Goal: Information Seeking & Learning: Learn about a topic

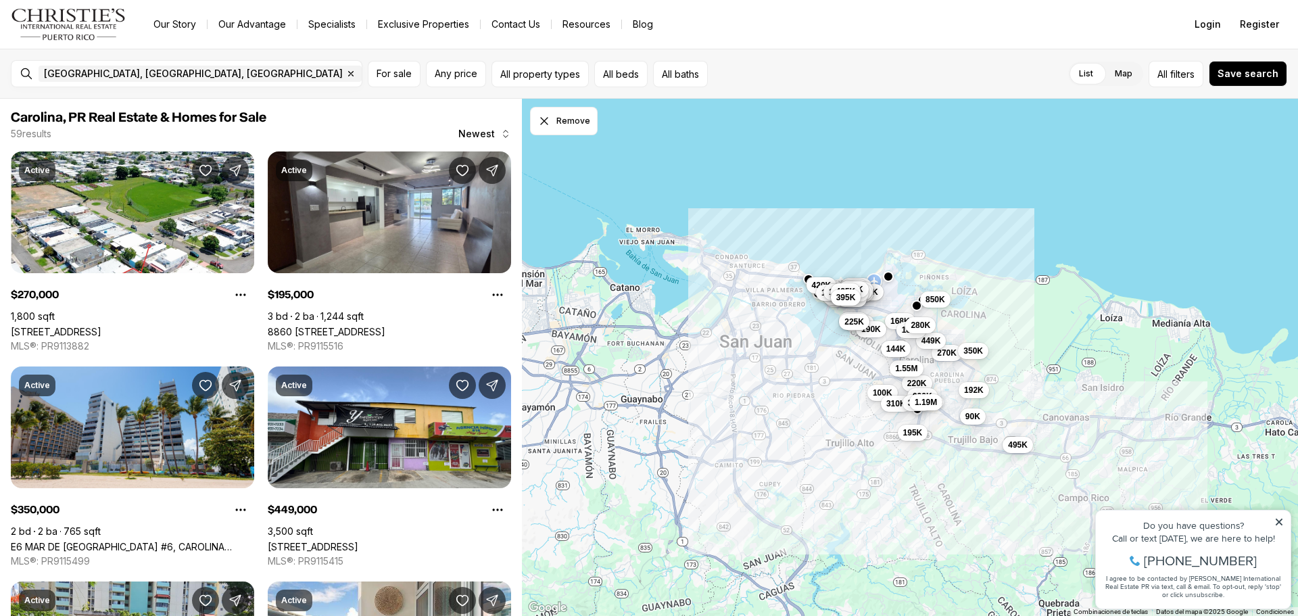
click at [894, 343] on span "144K" at bounding box center [896, 348] width 20 height 11
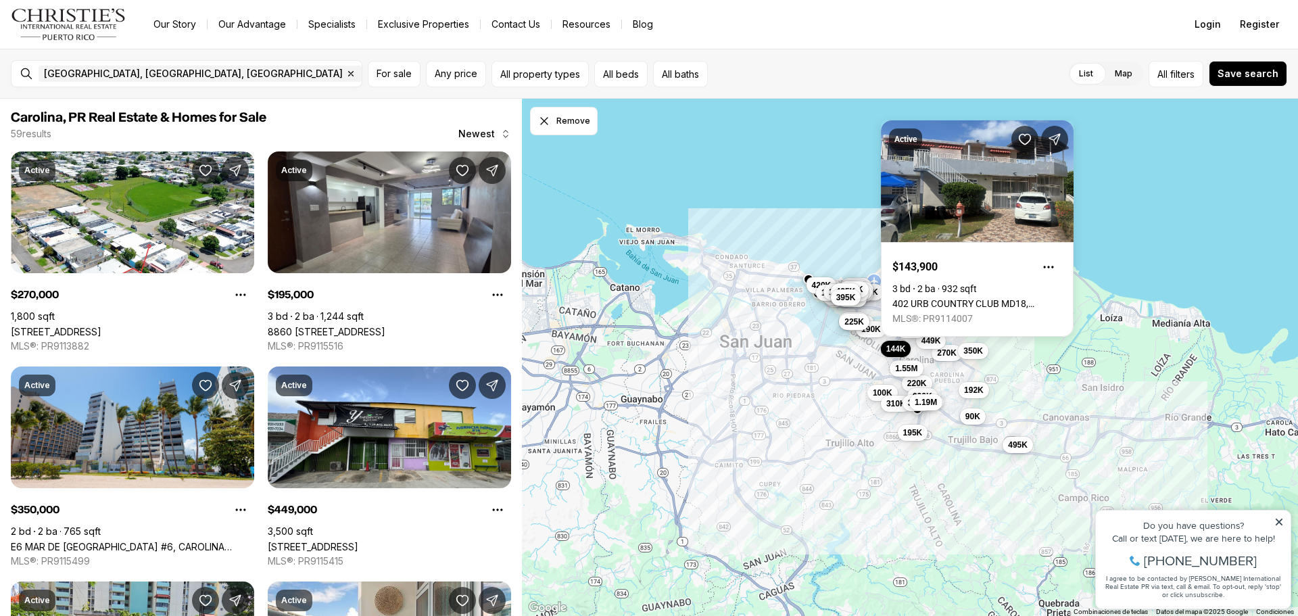
click at [1118, 243] on div "350K 535K 168K 528K 425K 255K 515K 225K 15M 4M 420K 200K 425K 235K 650K 559K 19…" at bounding box center [910, 358] width 776 height 518
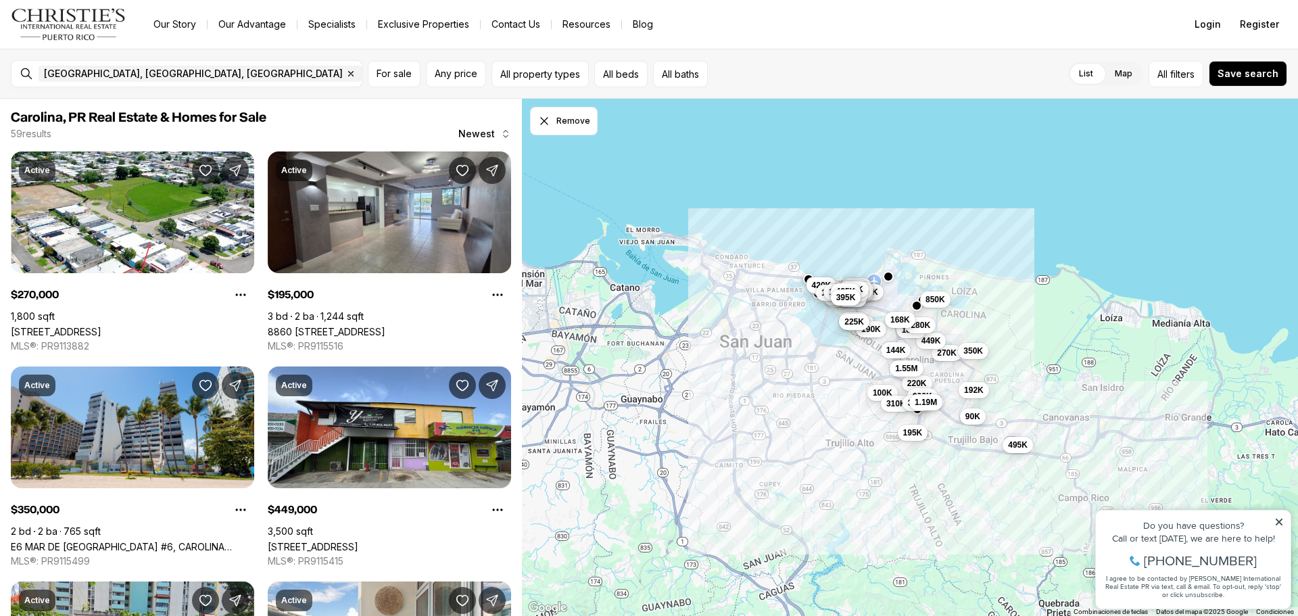
click at [894, 316] on span "168K" at bounding box center [900, 319] width 20 height 11
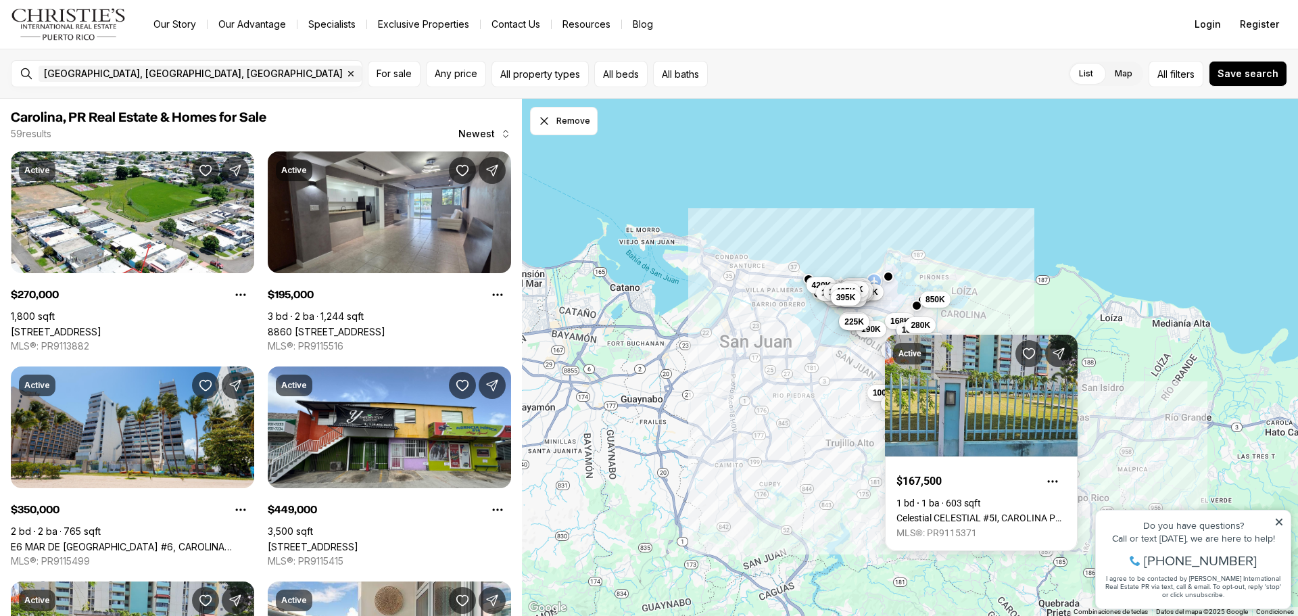
click at [973, 228] on div "350K 535K 168K 528K 425K 255K 515K 225K 15M 4M 420K 200K 425K 235K 650K 559K 19…" at bounding box center [910, 358] width 776 height 518
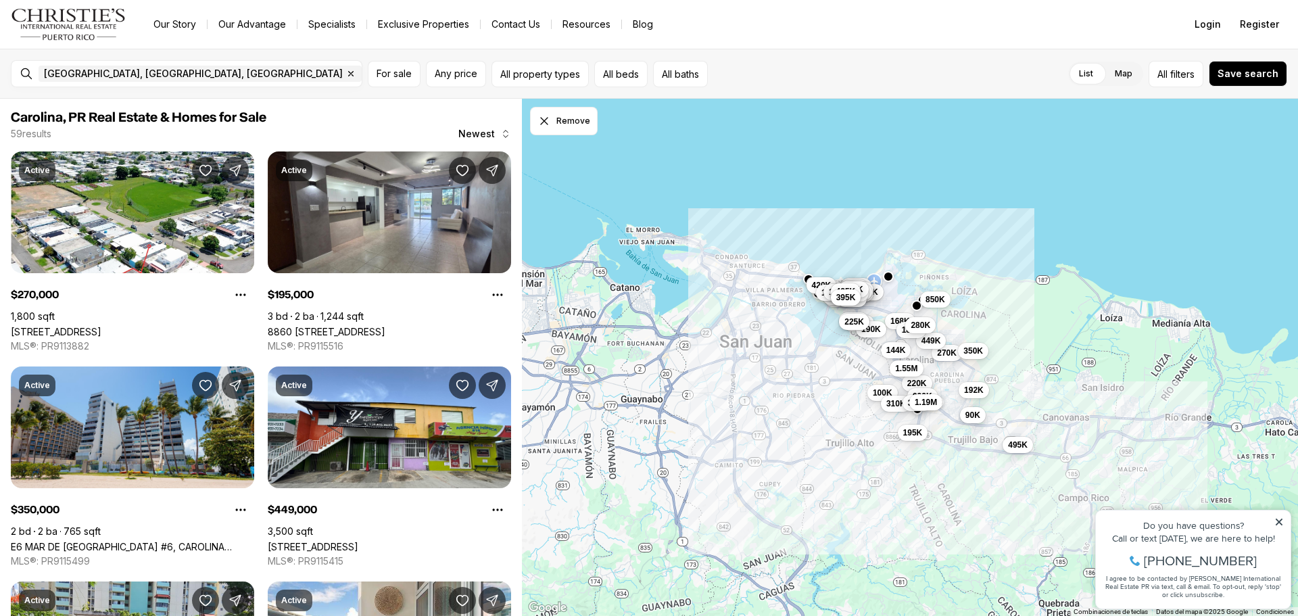
click at [969, 417] on span "90K" at bounding box center [972, 415] width 15 height 11
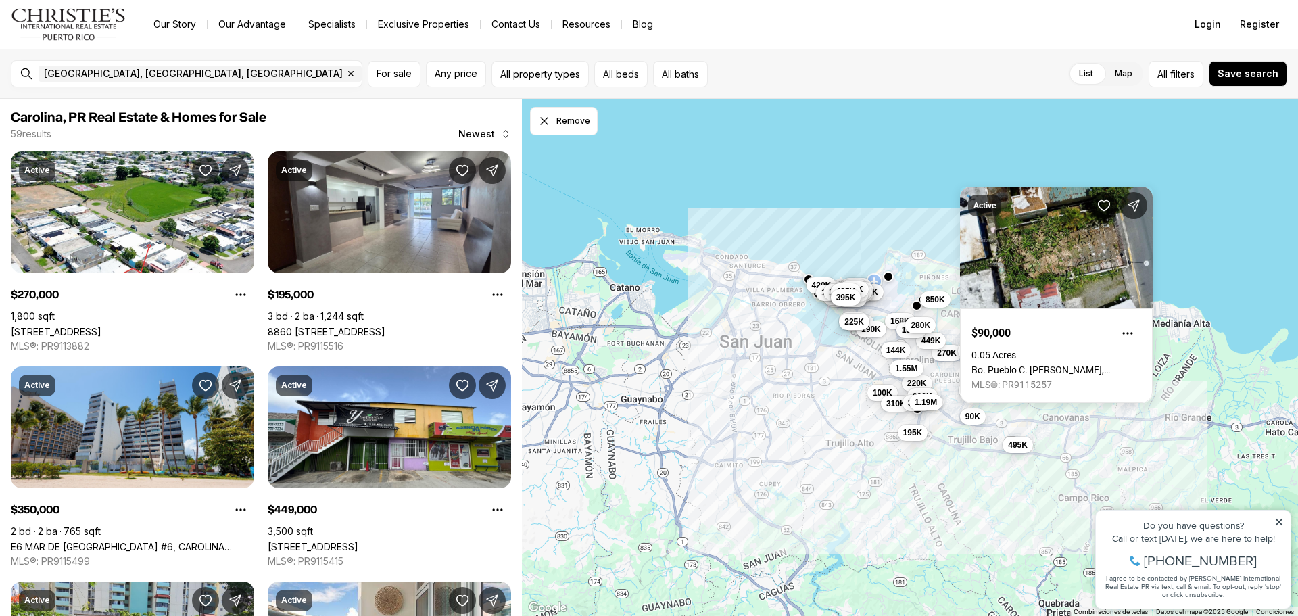
click at [856, 203] on div "350K 535K 168K 528K 425K 255K 515K 225K 15M 4M 420K 200K 425K 235K 650K 559K 19…" at bounding box center [910, 358] width 776 height 518
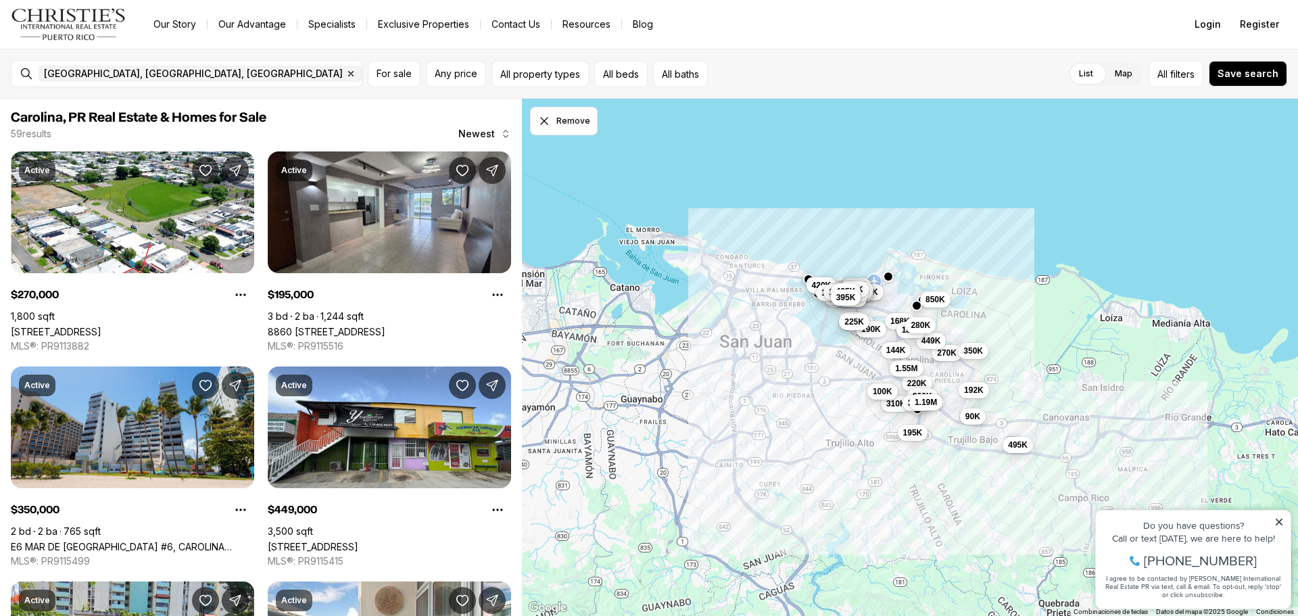
click at [890, 390] on span "100K" at bounding box center [883, 391] width 20 height 11
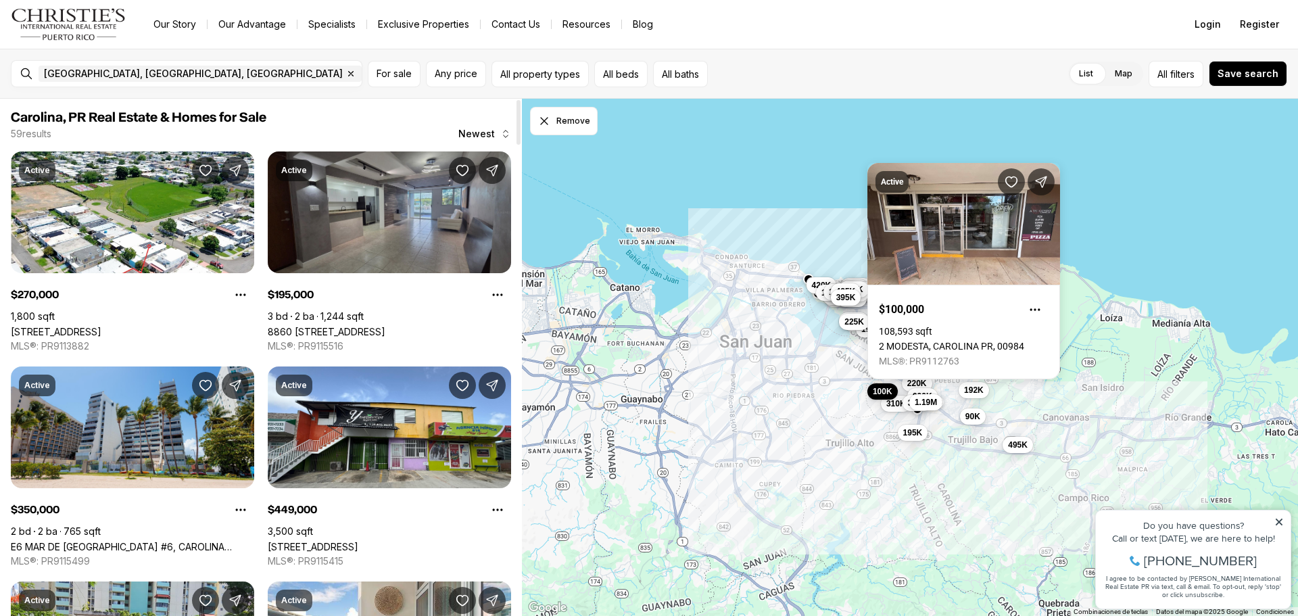
click at [385, 326] on link "8860 [STREET_ADDRESS]" at bounding box center [327, 331] width 118 height 11
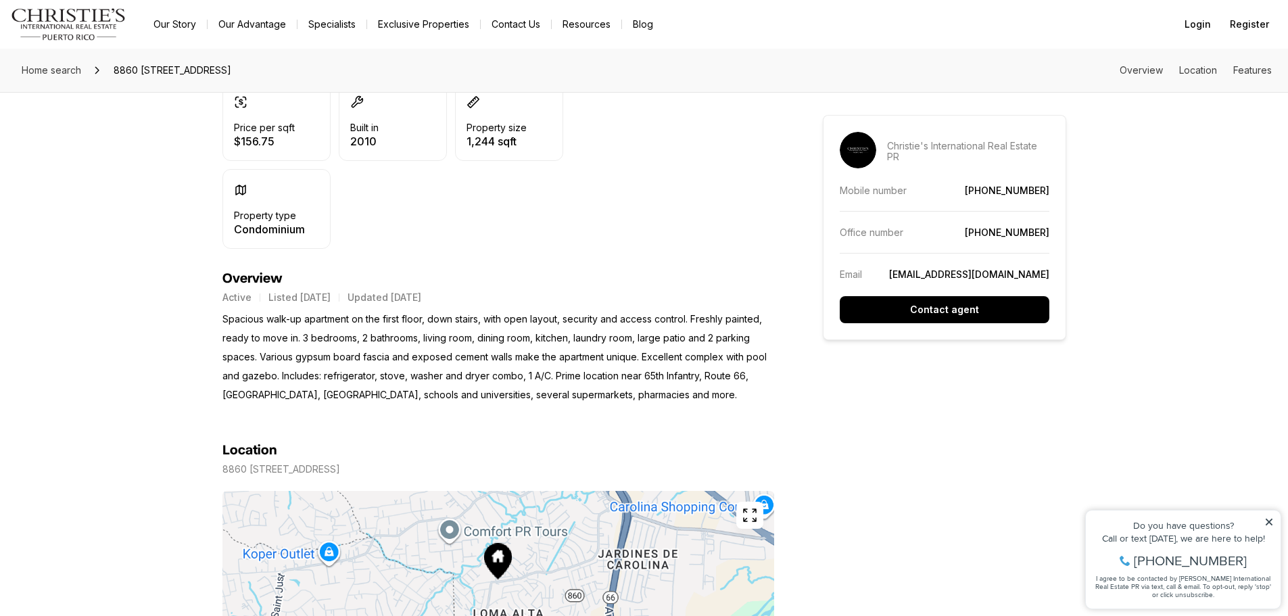
scroll to position [338, 0]
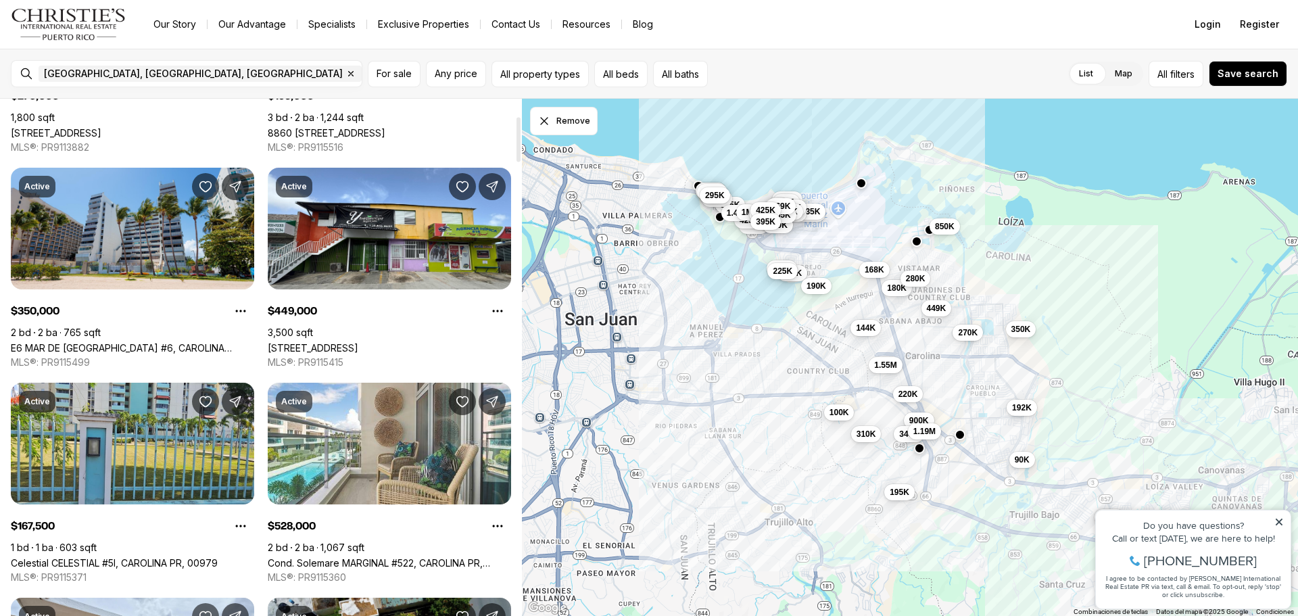
scroll to position [338, 0]
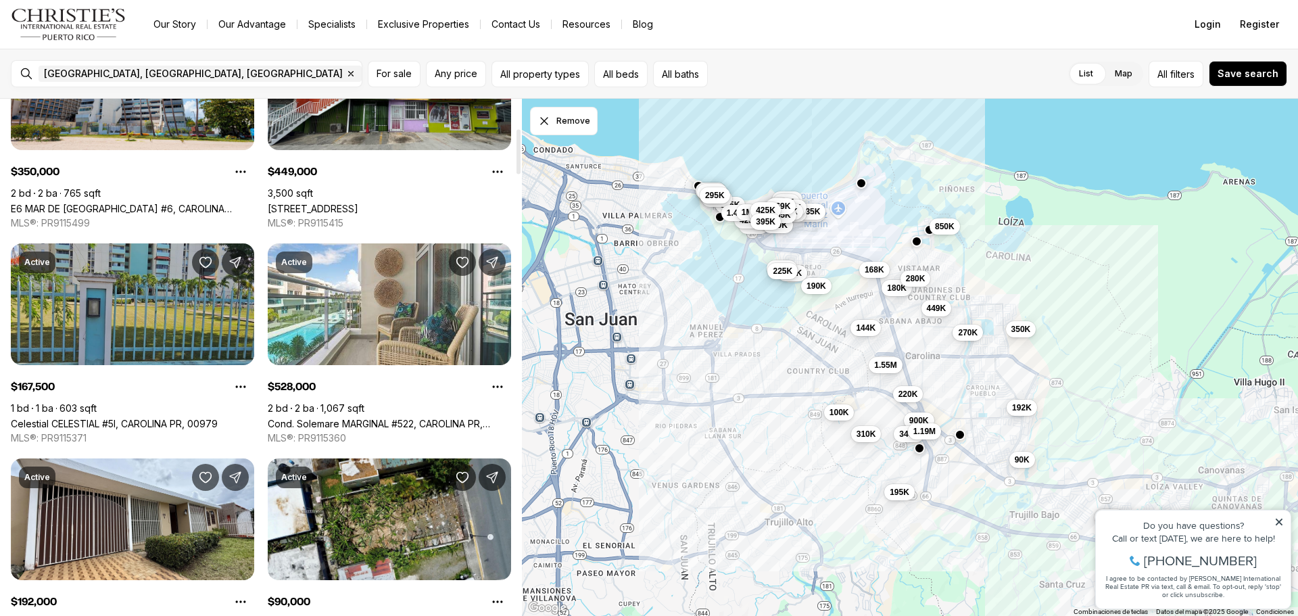
click at [213, 418] on link "Celestial CELESTIAL #5I, CAROLINA PR, 00979" at bounding box center [114, 423] width 207 height 11
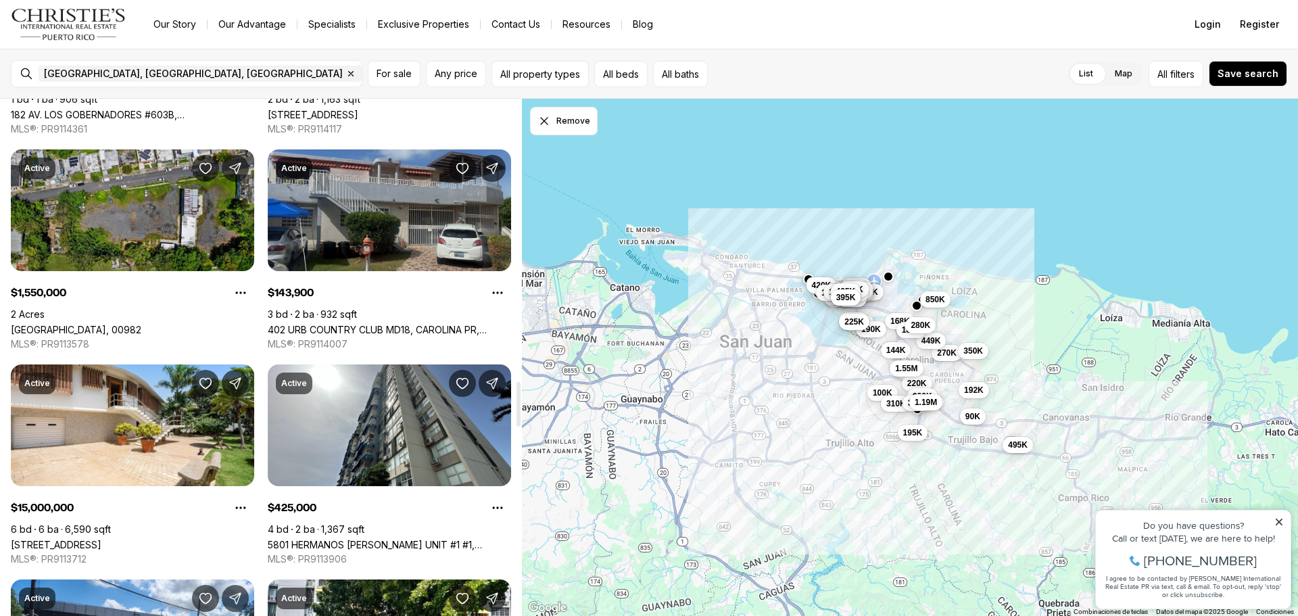
scroll to position [3245, 0]
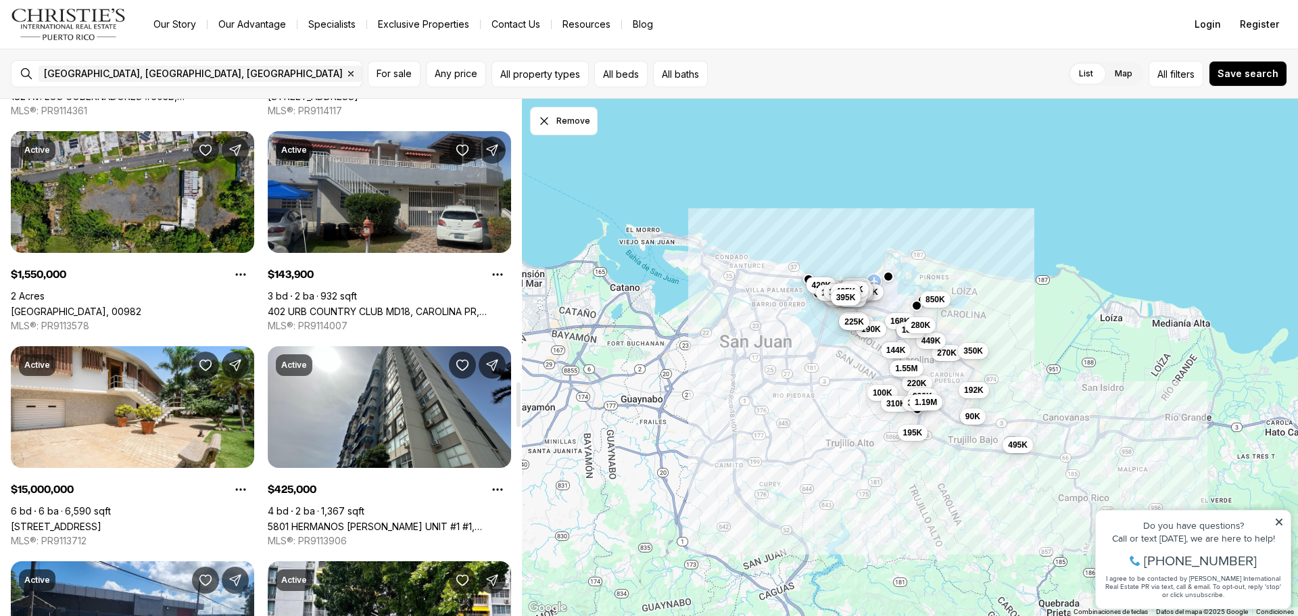
click at [335, 306] on link "402 URB COUNTRY CLUB MD18, CAROLINA PR, 00979" at bounding box center [389, 311] width 243 height 11
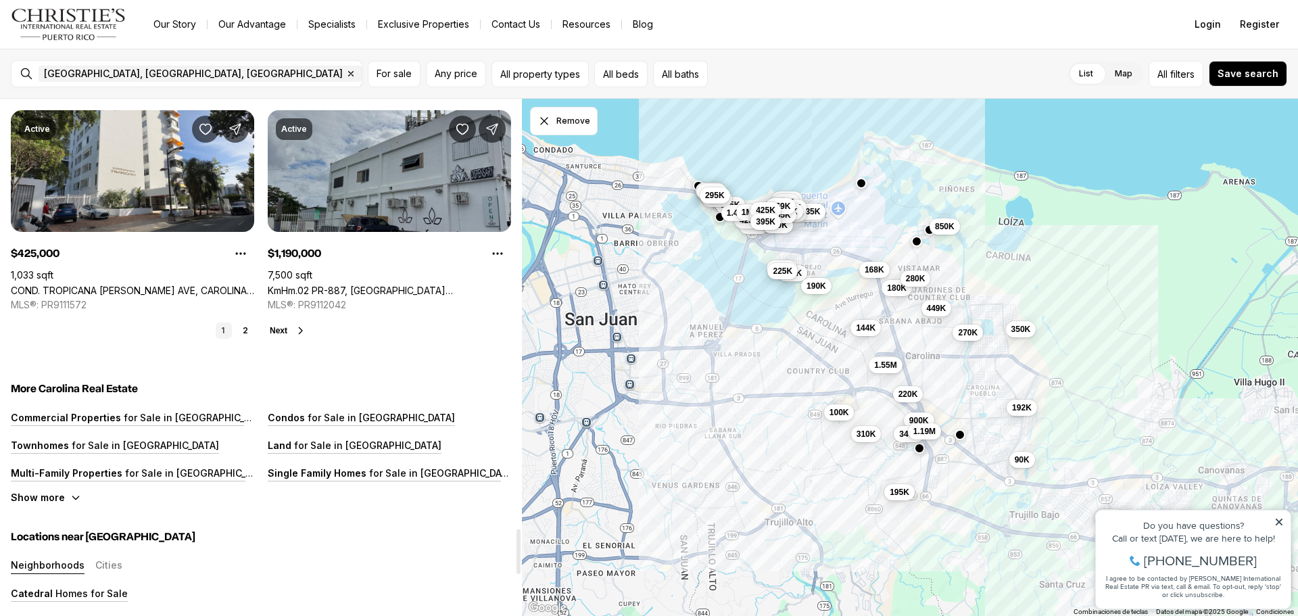
scroll to position [5002, 0]
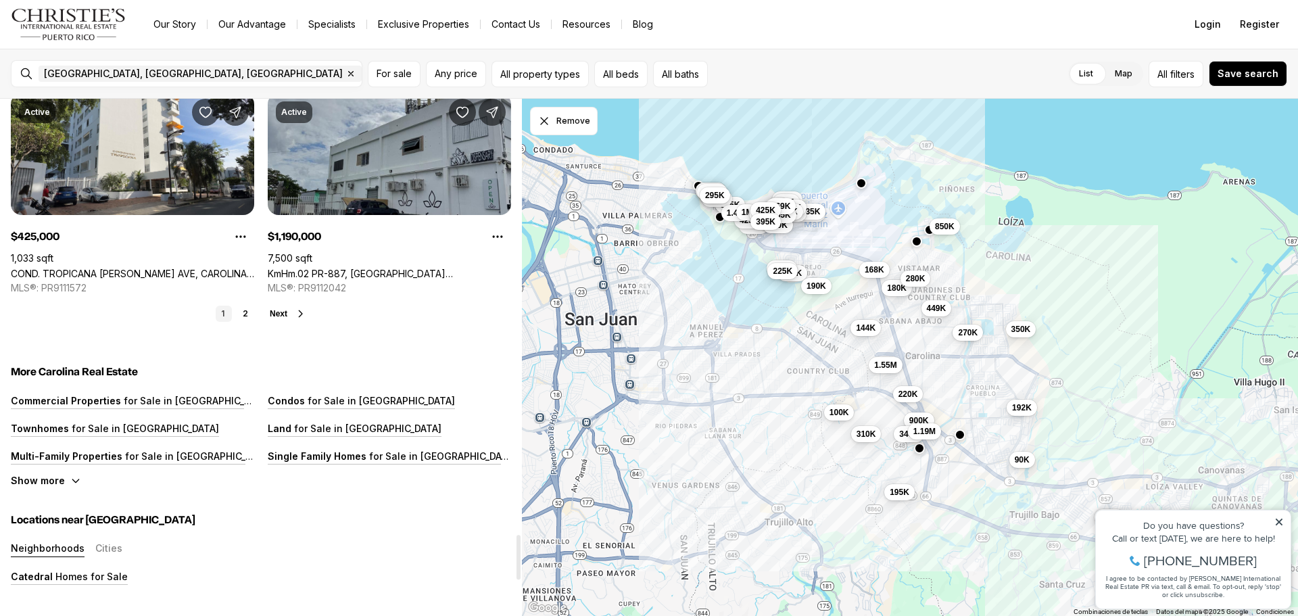
click at [301, 310] on icon at bounding box center [300, 313] width 11 height 11
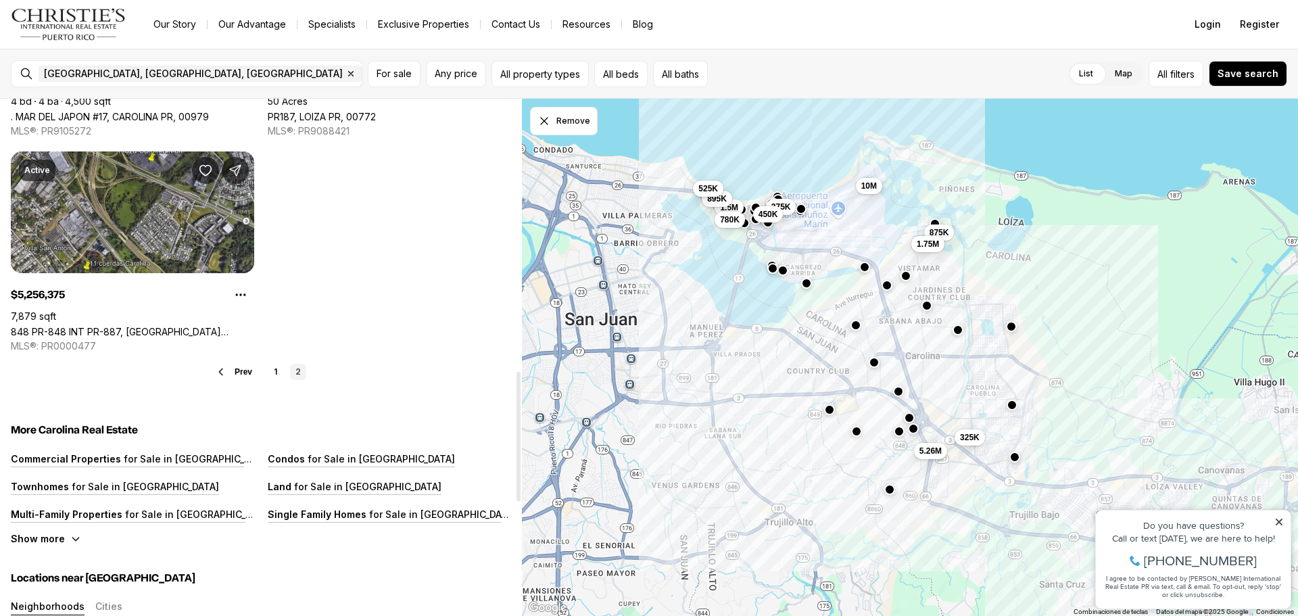
scroll to position [1082, 0]
